Goal: Book appointment/travel/reservation

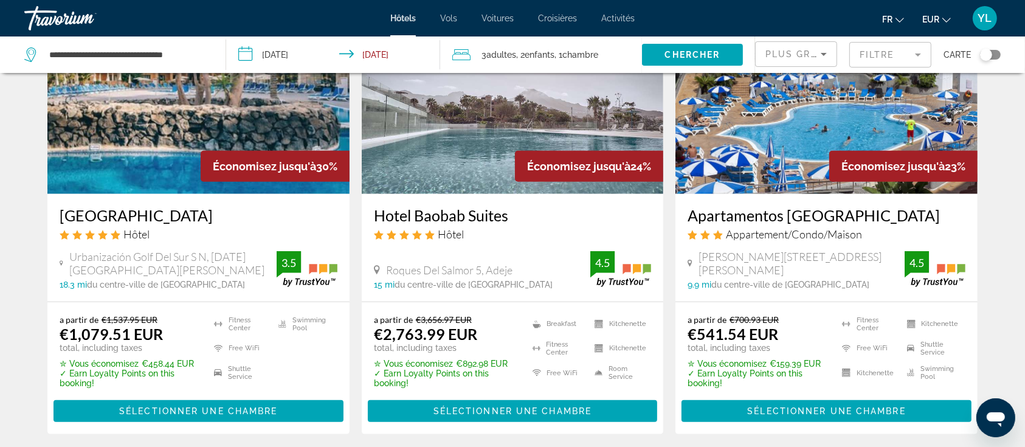
scroll to position [980, 0]
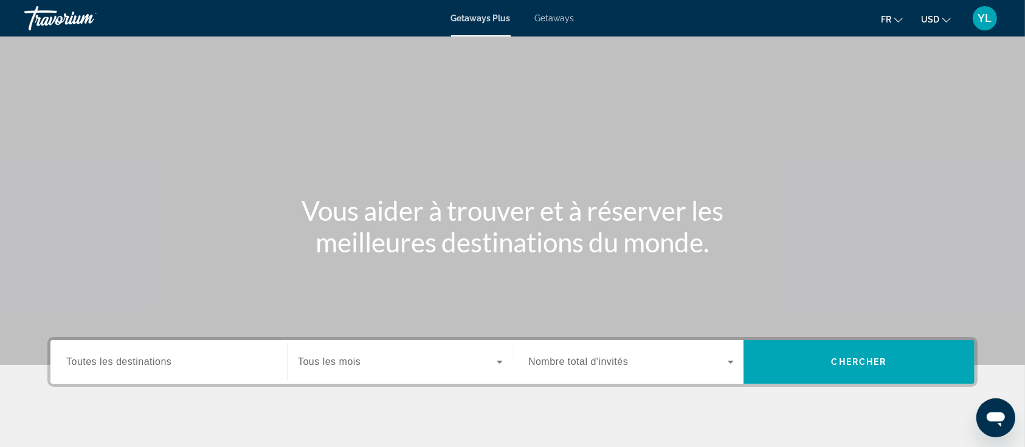
click at [553, 16] on span "Getaways" at bounding box center [555, 18] width 40 height 10
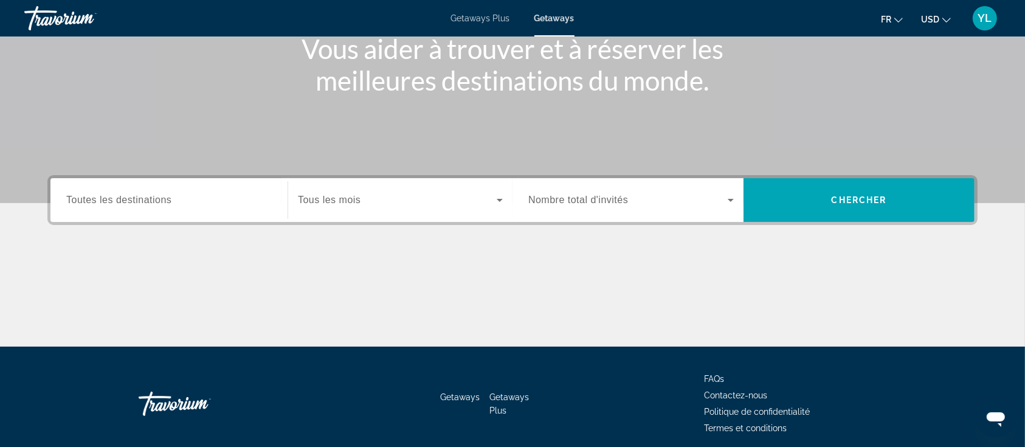
click at [169, 202] on span "Toutes les destinations" at bounding box center [118, 200] width 105 height 10
click at [169, 202] on input "Destination Toutes les destinations" at bounding box center [168, 200] width 205 height 15
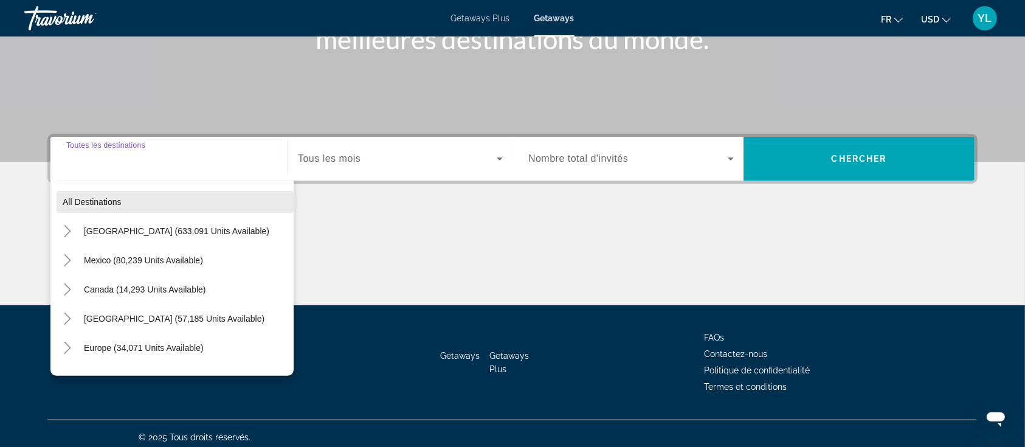
scroll to position [209, 0]
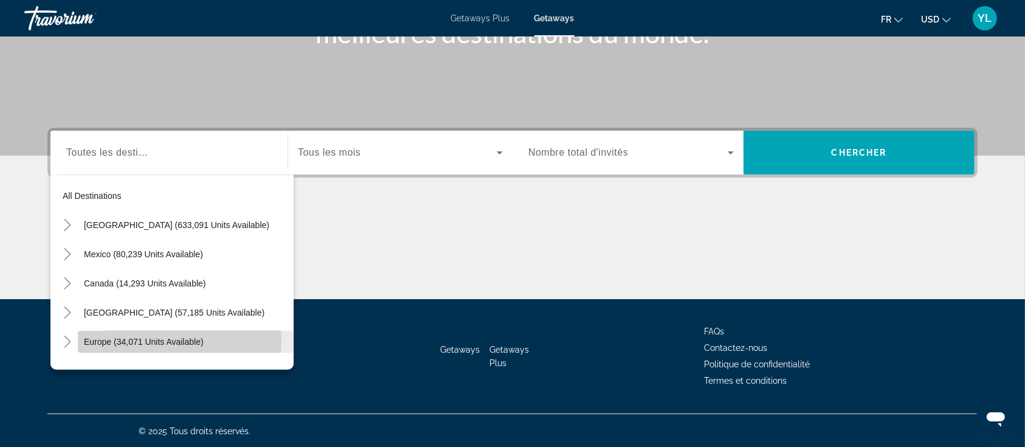
click at [116, 339] on span "Europe (34,071 units available)" at bounding box center [144, 342] width 120 height 10
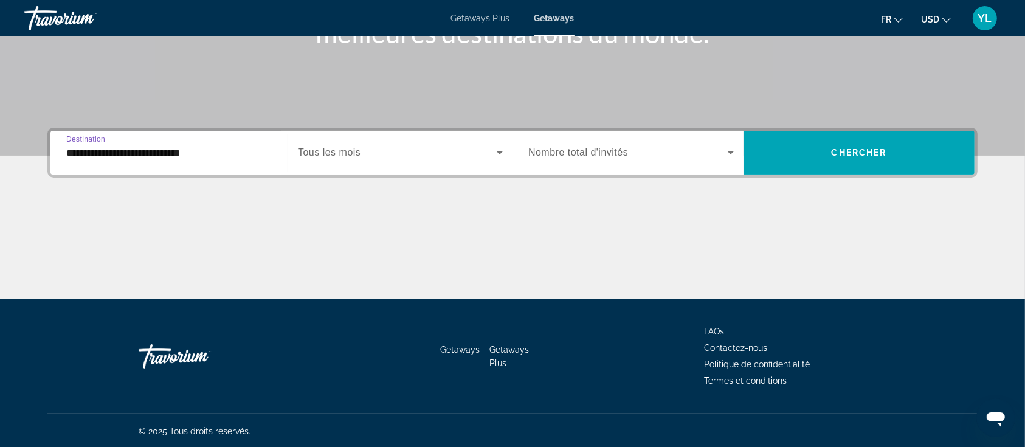
click at [107, 153] on input "**********" at bounding box center [168, 153] width 205 height 15
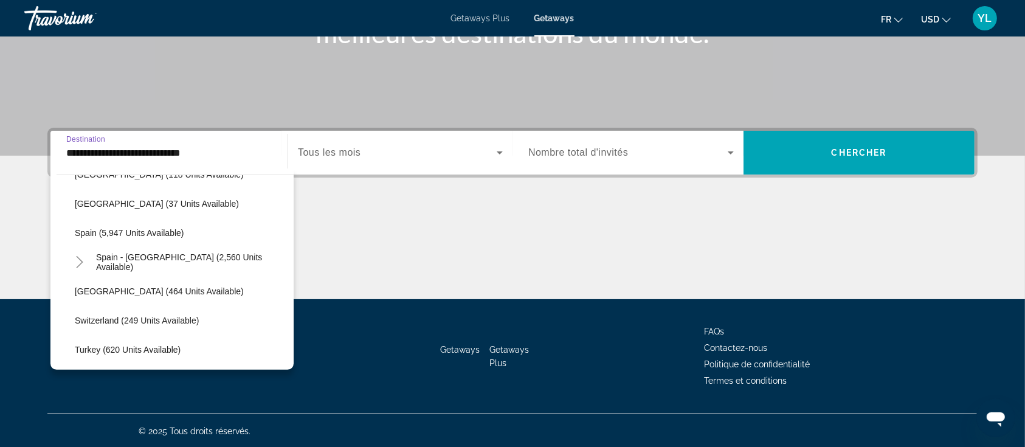
scroll to position [640, 0]
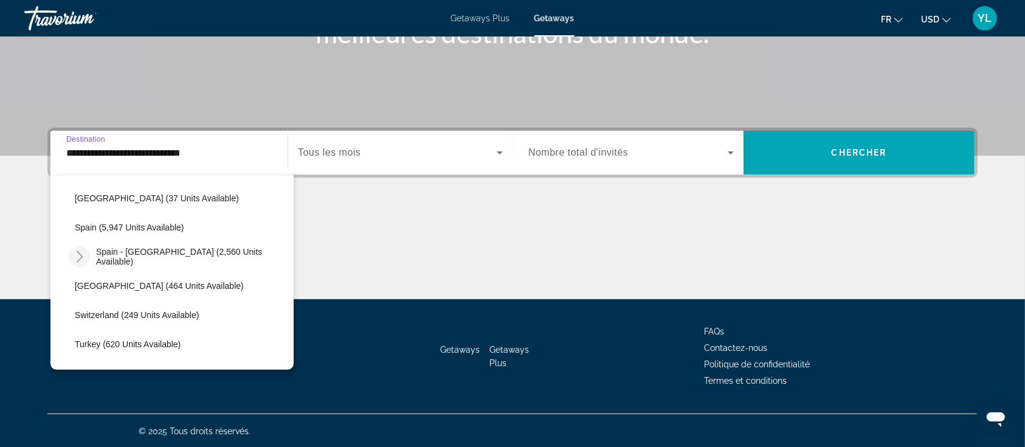
click at [78, 252] on icon "Toggle Spain - Canary Islands (2,560 units available)" at bounding box center [80, 256] width 12 height 12
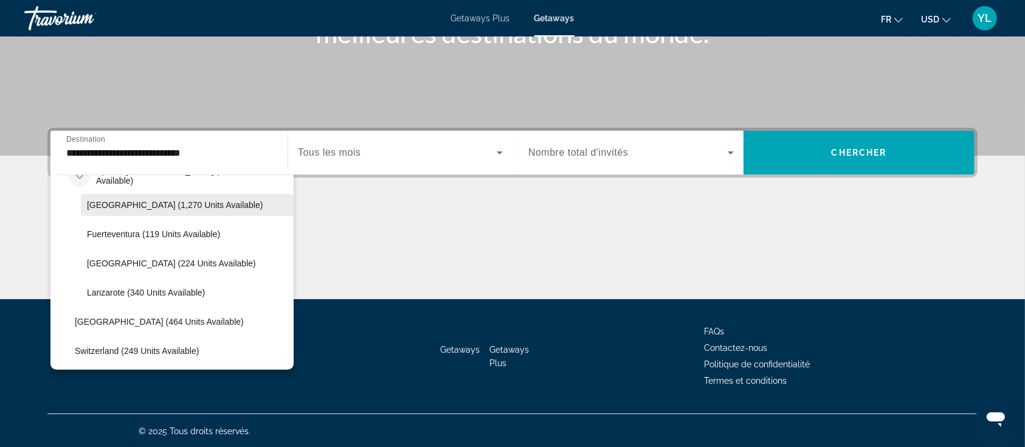
click at [136, 205] on span "[GEOGRAPHIC_DATA] (1,270 units available)" at bounding box center [175, 205] width 176 height 10
type input "**********"
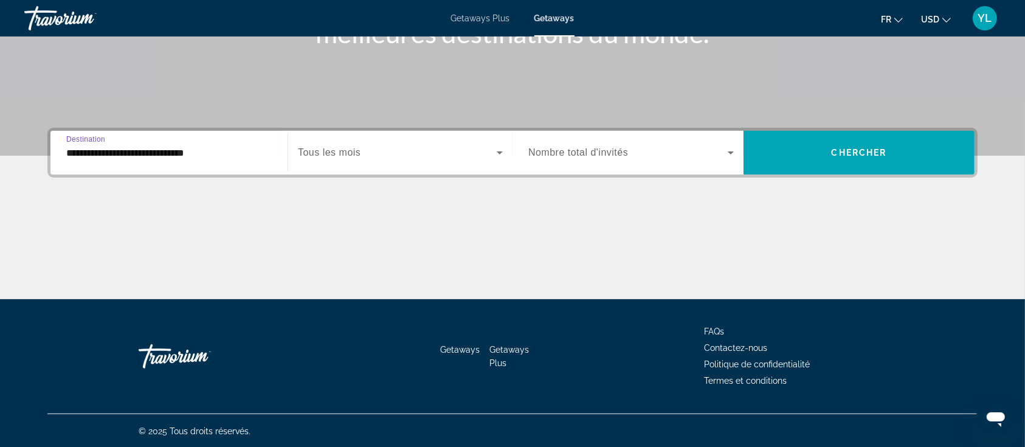
click at [358, 152] on span "Tous les mois" at bounding box center [329, 152] width 63 height 10
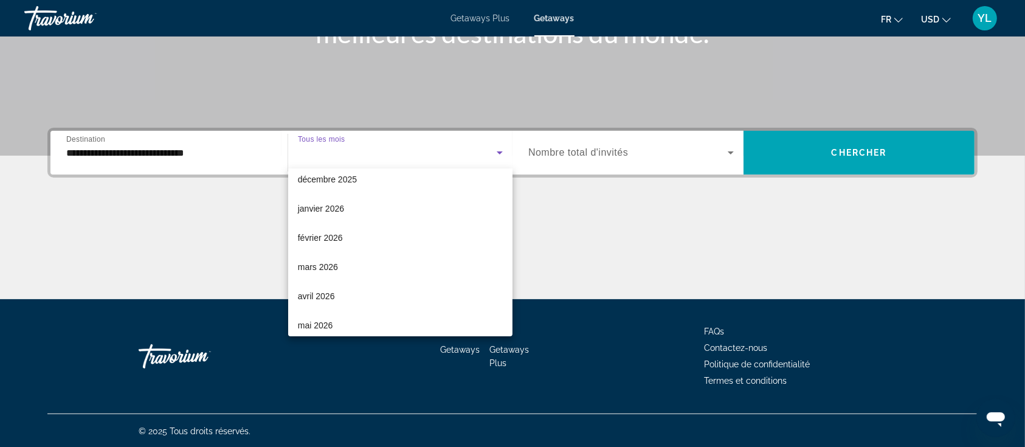
scroll to position [162, 0]
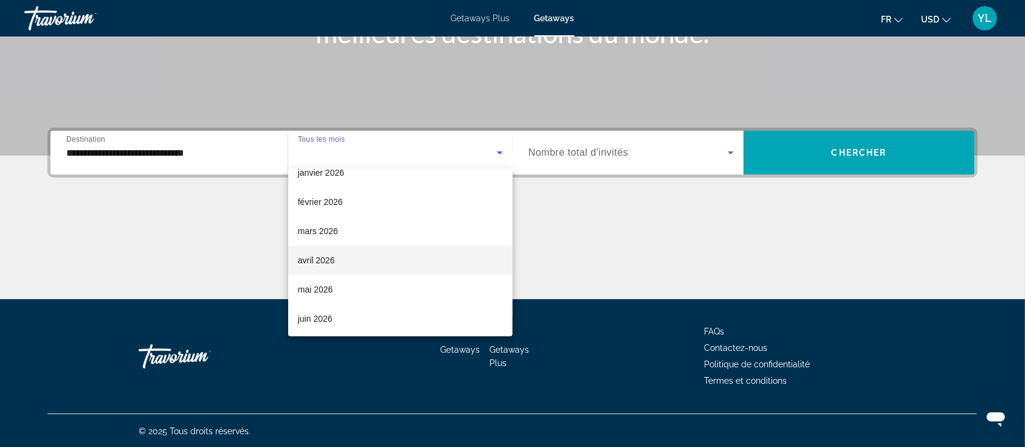
click at [326, 255] on span "avril 2026" at bounding box center [316, 260] width 37 height 15
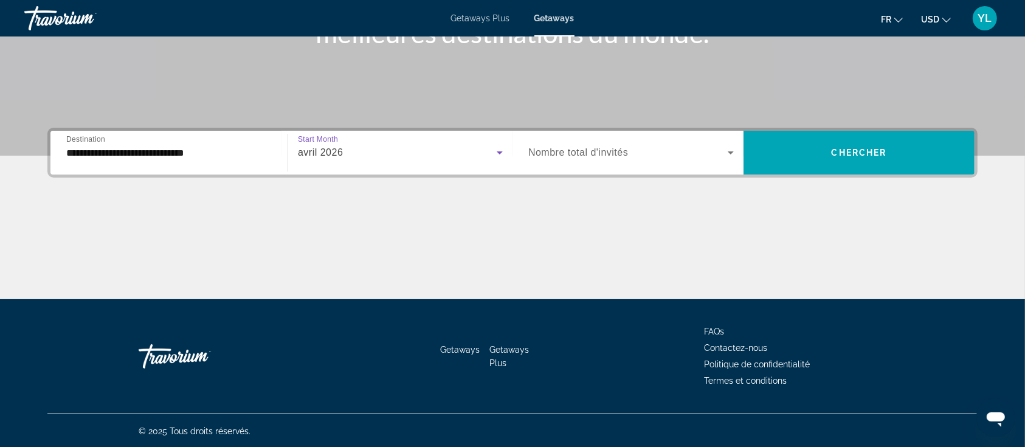
click at [570, 142] on div "Search widget" at bounding box center [630, 153] width 205 height 34
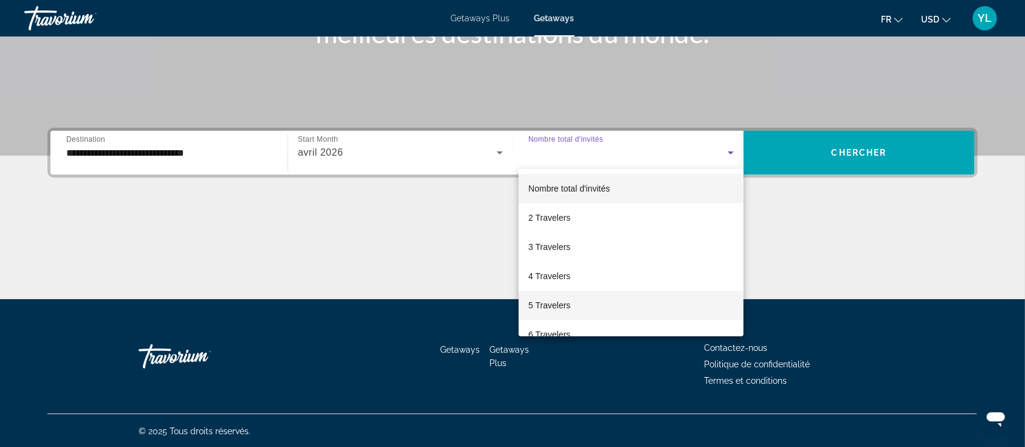
click at [569, 306] on span "5 Travelers" at bounding box center [549, 305] width 42 height 15
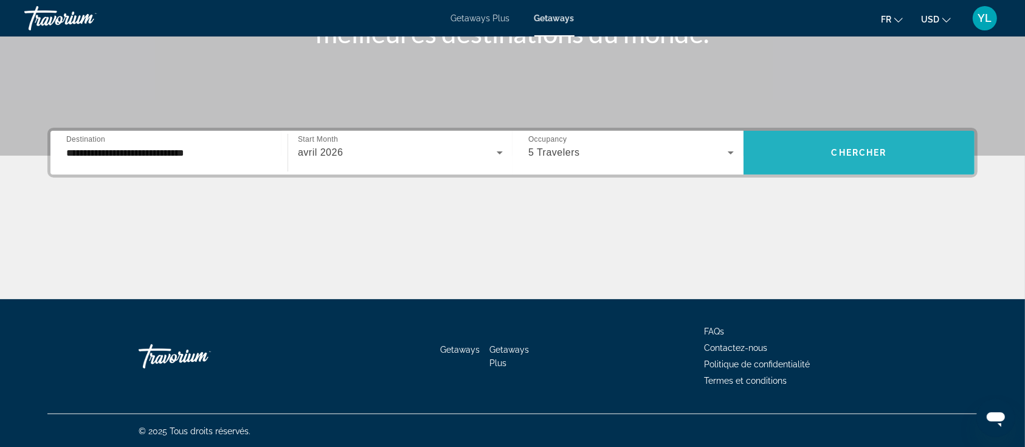
click at [838, 157] on span "Search widget" at bounding box center [859, 152] width 231 height 29
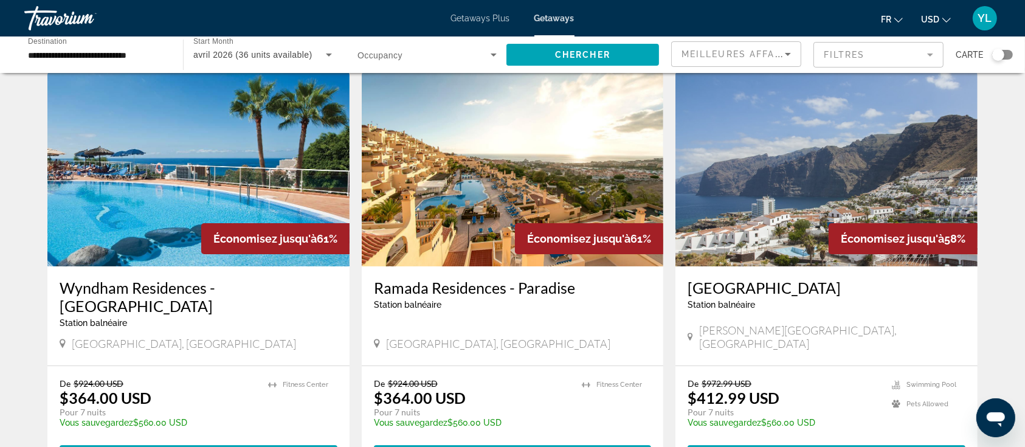
scroll to position [81, 0]
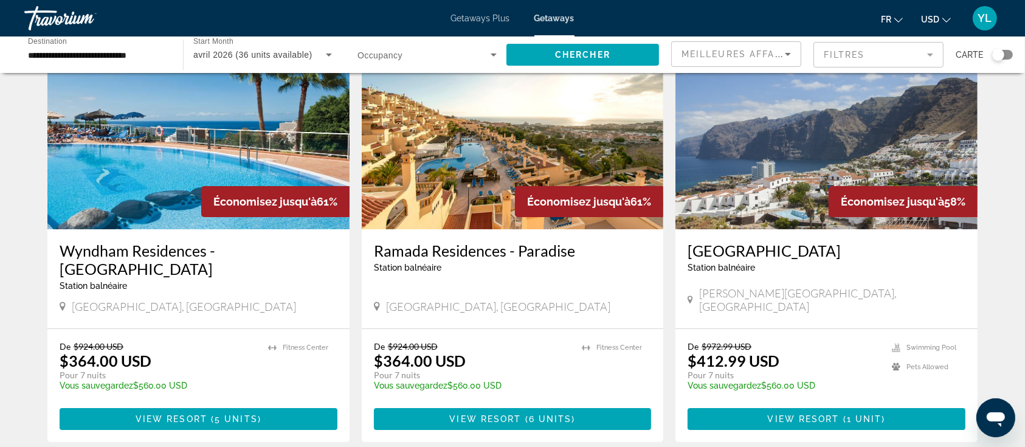
click at [945, 19] on icon "Change currency" at bounding box center [946, 20] width 9 height 9
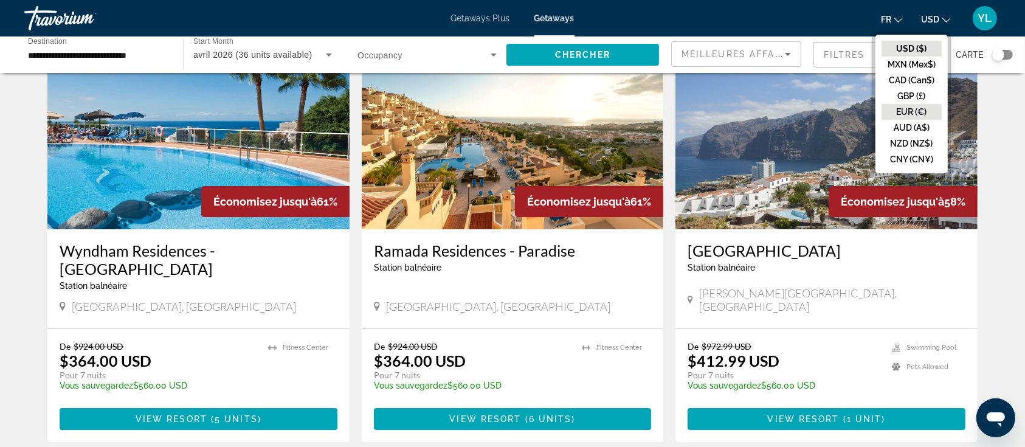
click at [908, 111] on button "EUR (€)" at bounding box center [912, 112] width 60 height 16
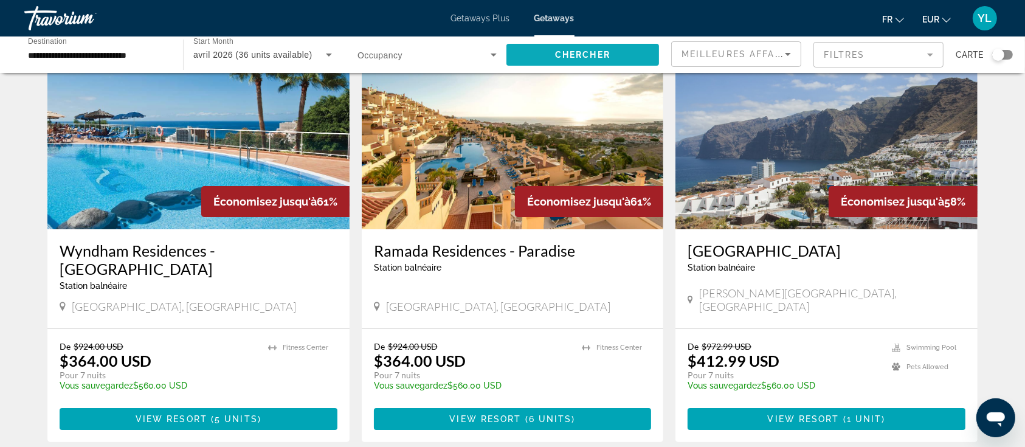
click at [590, 53] on span "Chercher" at bounding box center [582, 55] width 55 height 10
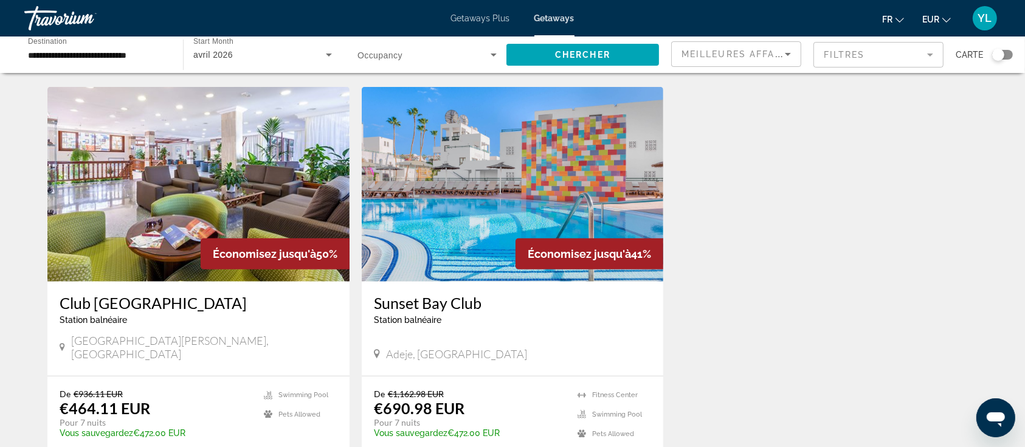
scroll to position [852, 0]
